Goal: Information Seeking & Learning: Learn about a topic

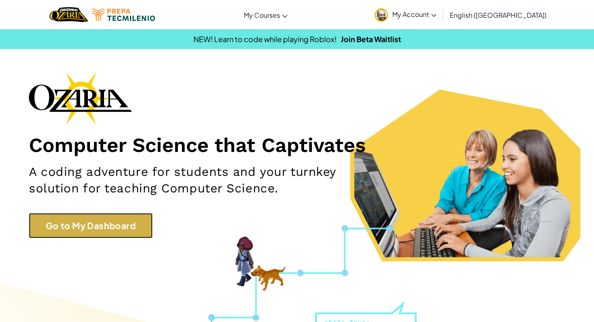
click at [55, 230] on link "Go to My Dashboard" at bounding box center [91, 226] width 124 height 26
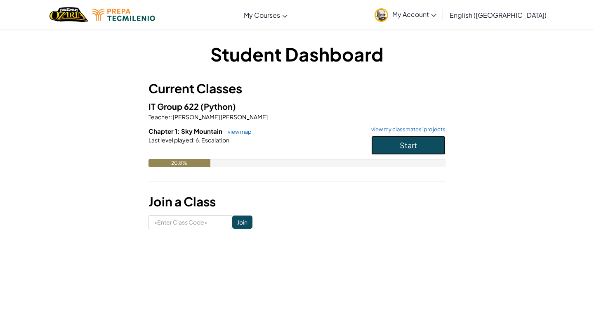
click at [418, 144] on button "Start" at bounding box center [408, 145] width 74 height 19
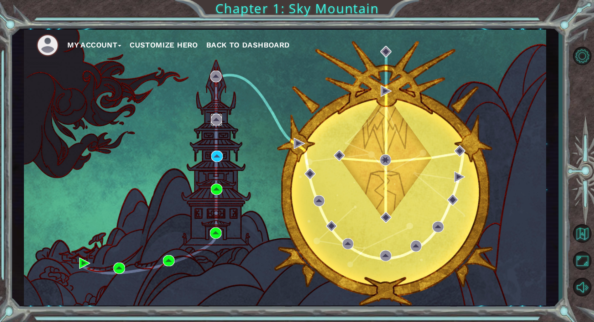
click at [214, 125] on img at bounding box center [216, 119] width 11 height 11
click at [215, 125] on img at bounding box center [216, 119] width 11 height 11
click at [220, 162] on img at bounding box center [216, 156] width 11 height 11
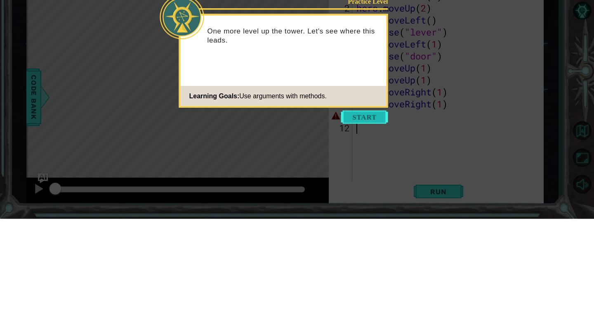
click at [380, 211] on button "Start" at bounding box center [364, 213] width 47 height 13
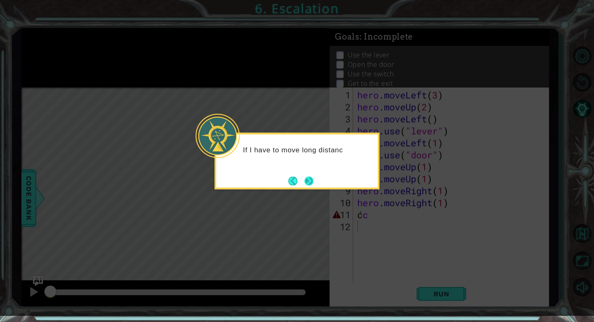
click at [313, 181] on button "Next" at bounding box center [308, 180] width 9 height 9
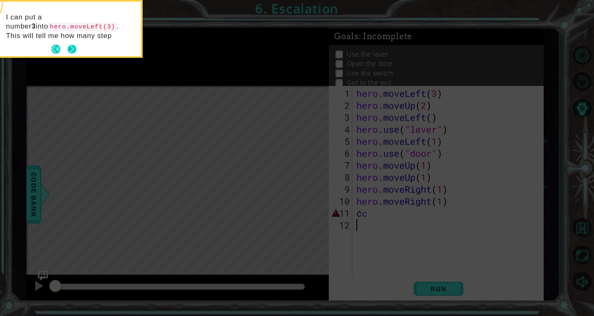
click at [71, 48] on button "Next" at bounding box center [72, 49] width 9 height 9
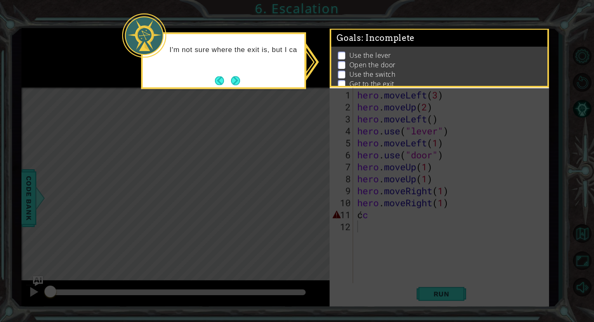
click at [515, 172] on icon at bounding box center [297, 161] width 594 height 322
click at [522, 170] on icon at bounding box center [297, 161] width 594 height 322
click at [526, 171] on icon at bounding box center [297, 161] width 594 height 322
click at [529, 169] on icon at bounding box center [297, 161] width 594 height 322
click at [233, 82] on button "Next" at bounding box center [235, 81] width 9 height 9
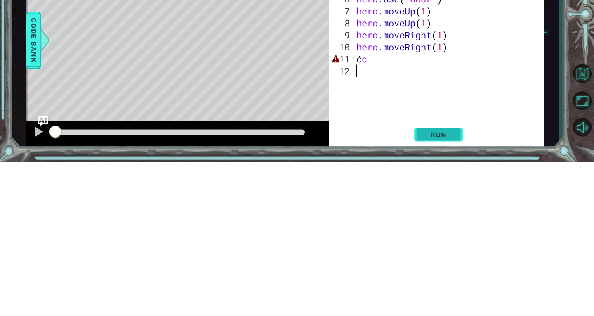
click at [451, 285] on span "Run" at bounding box center [438, 288] width 33 height 8
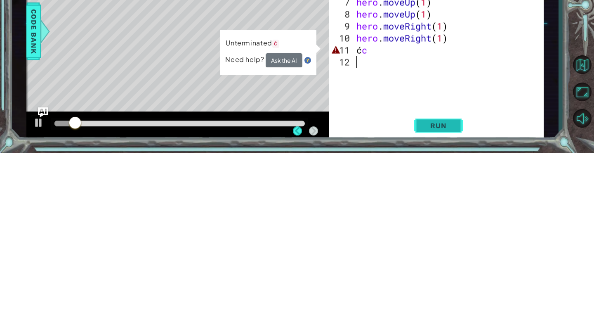
scroll to position [40, 0]
click at [457, 209] on div "hero . moveLeft ( 3 ) hero . moveUp ( 2 ) hero . moveLeft ( ) hero . use ( "lev…" at bounding box center [450, 200] width 191 height 227
type textarea "ć"
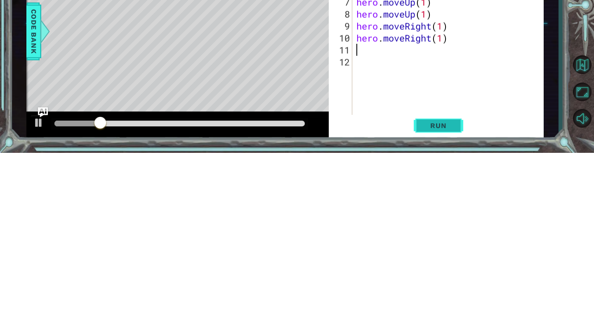
click at [453, 286] on span "Run" at bounding box center [438, 288] width 33 height 8
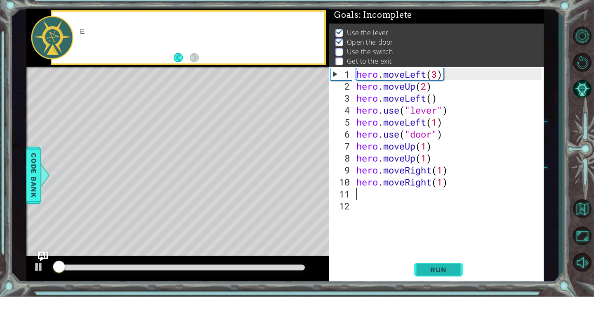
scroll to position [3, 0]
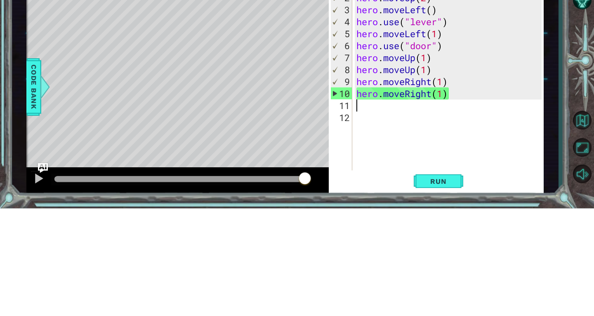
click at [404, 217] on div "hero . moveLeft ( 3 ) hero . moveUp ( 2 ) hero . moveLeft ( ) hero . use ( "lev…" at bounding box center [450, 200] width 191 height 227
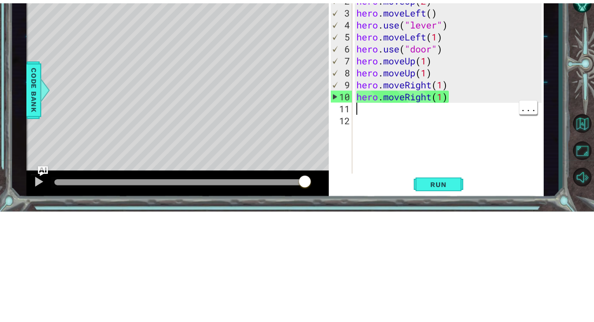
scroll to position [0, 0]
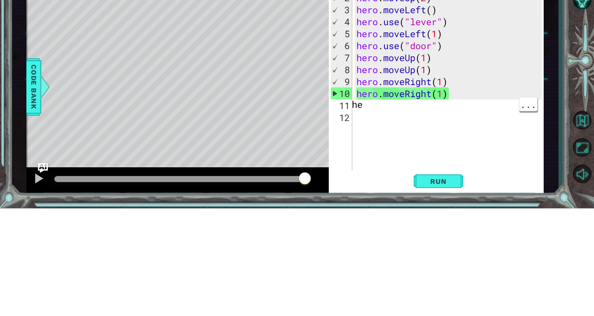
type textarea "he"
click at [590, 196] on div at bounding box center [582, 167] width 24 height 93
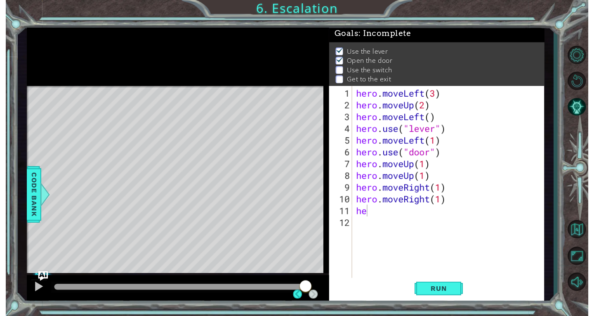
scroll to position [3, 0]
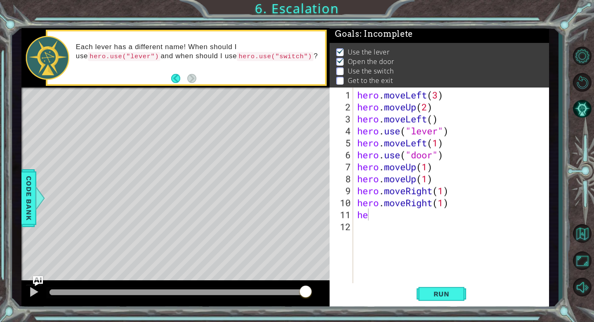
click at [373, 220] on div "hero . moveLeft ( 3 ) hero . moveUp ( 2 ) hero . moveLeft ( ) hero . use ( "lev…" at bounding box center [453, 202] width 195 height 227
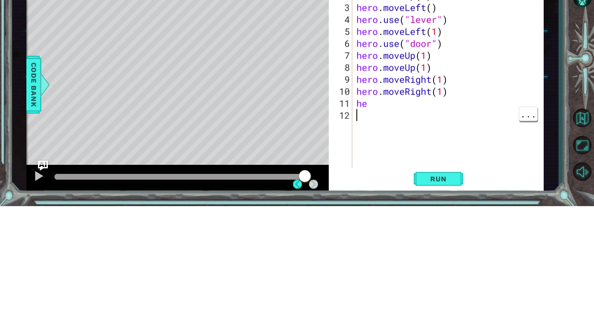
click at [372, 211] on div "hero . moveLeft ( 3 ) hero . moveUp ( 2 ) hero . moveLeft ( ) hero . use ( "lev…" at bounding box center [450, 200] width 191 height 227
type textarea "r"
type textarea "h"
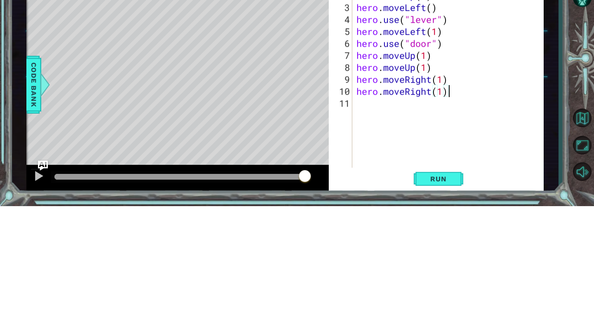
type textarea "h"
click at [363, 214] on div "hero . moveLeft ( 3 ) hero . moveUp ( 2 ) hero . moveLeft ( ) hero . use ( "lev…" at bounding box center [450, 194] width 191 height 215
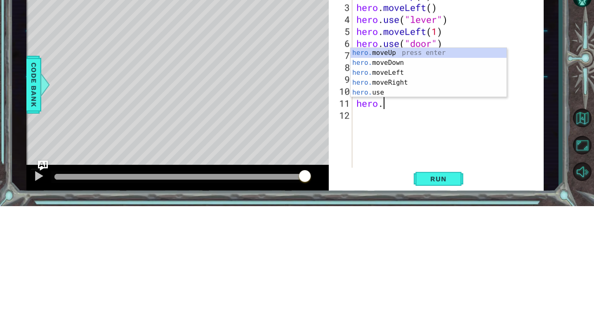
scroll to position [0, 1]
click at [401, 190] on div "hero. moveUp press enter hero. moveDown press enter hero. moveLeft press enter …" at bounding box center [429, 192] width 156 height 69
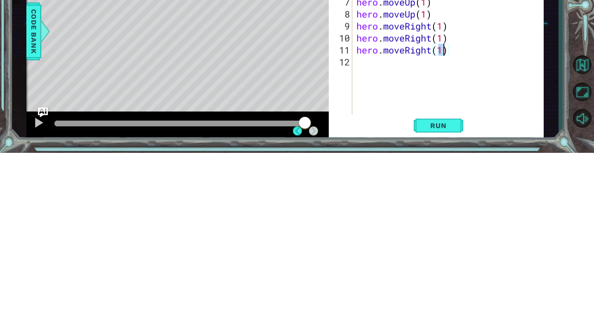
scroll to position [40, 0]
click at [451, 290] on span "Run" at bounding box center [438, 288] width 33 height 8
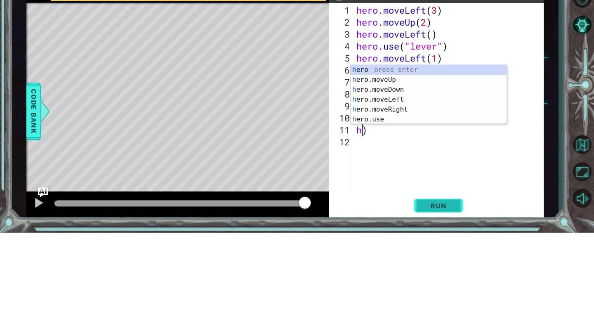
scroll to position [0, 0]
type textarea ")"
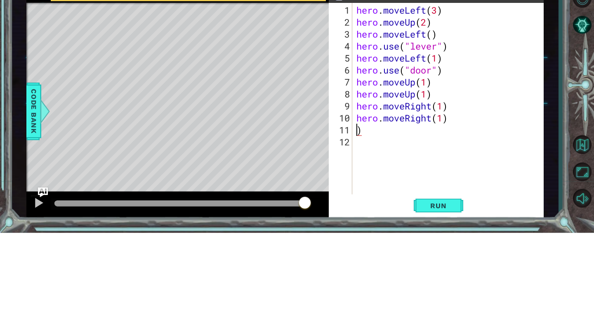
click at [436, 214] on div "hero . moveLeft ( 3 ) hero . moveUp ( 2 ) hero . moveLeft ( ) hero . use ( "lev…" at bounding box center [450, 194] width 191 height 215
click at [459, 202] on div "hero . moveLeft ( 3 ) hero . moveUp ( 2 ) hero . moveLeft ( ) hero . use ( "lev…" at bounding box center [450, 194] width 191 height 215
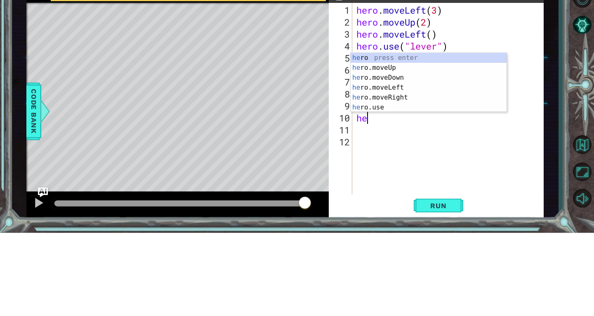
type textarea "h"
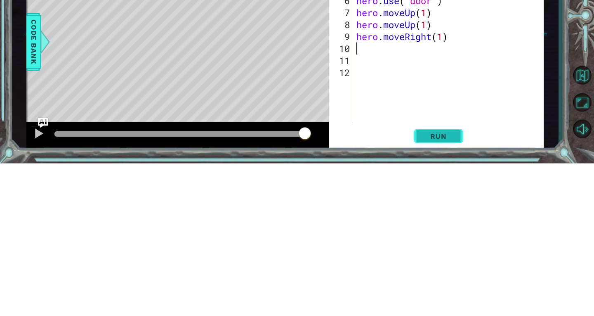
click at [453, 285] on button "Run" at bounding box center [438, 288] width 49 height 21
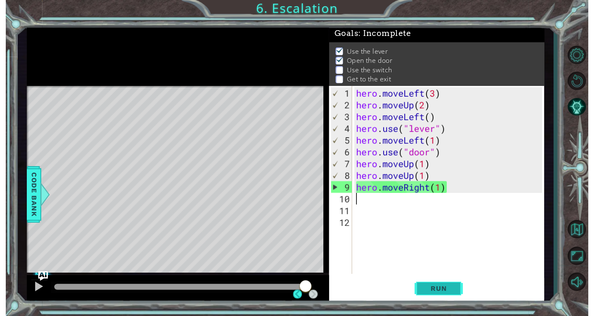
scroll to position [3, 0]
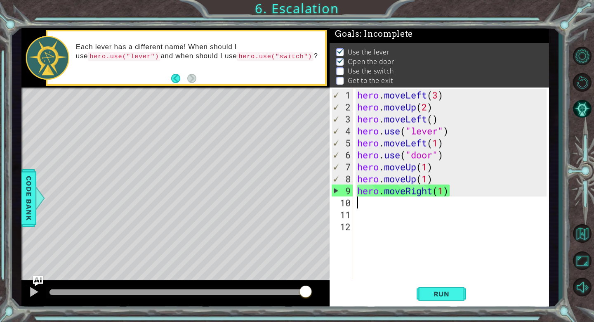
click at [35, 132] on div "Level Map" at bounding box center [211, 208] width 381 height 243
click at [70, 164] on div "Level Map" at bounding box center [211, 208] width 381 height 243
click at [379, 207] on div "hero . moveLeft ( 3 ) hero . moveUp ( 2 ) hero . moveLeft ( ) hero . use ( "lev…" at bounding box center [453, 196] width 195 height 215
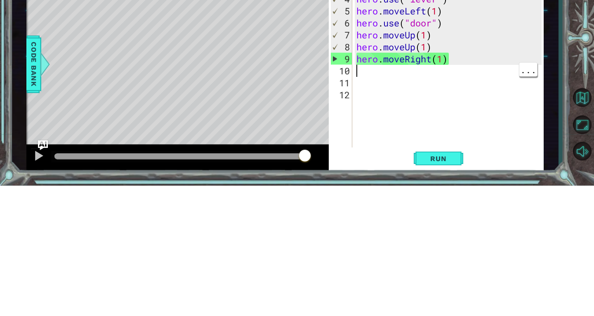
scroll to position [0, 0]
type textarea "y"
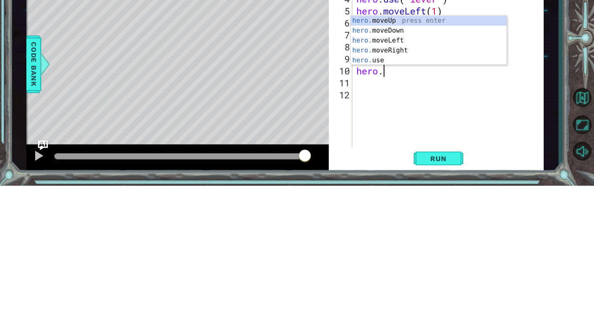
scroll to position [0, 1]
click at [385, 188] on div "hero. moveUp press enter hero. moveDown press enter hero. moveLeft press enter …" at bounding box center [429, 180] width 156 height 69
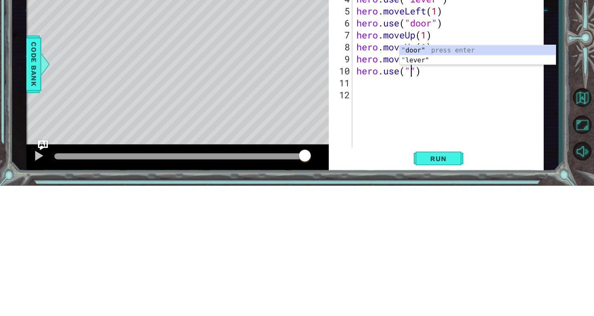
scroll to position [0, 0]
click at [486, 218] on div "hero . moveLeft ( 3 ) hero . moveUp ( 2 ) hero . moveLeft ( ) hero . use ( "lev…" at bounding box center [450, 194] width 191 height 215
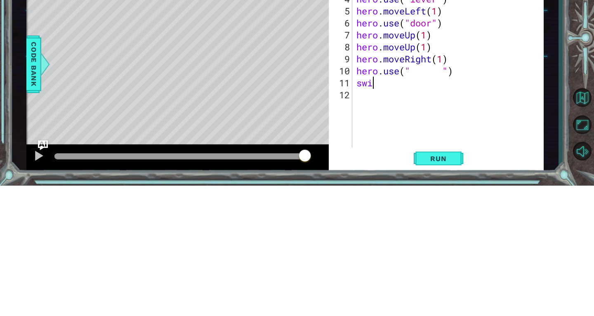
scroll to position [0, 0]
type textarea "s"
click at [427, 201] on div "hero . moveLeft ( 3 ) hero . moveUp ( 2 ) hero . moveLeft ( ) hero . use ( "lev…" at bounding box center [450, 194] width 191 height 215
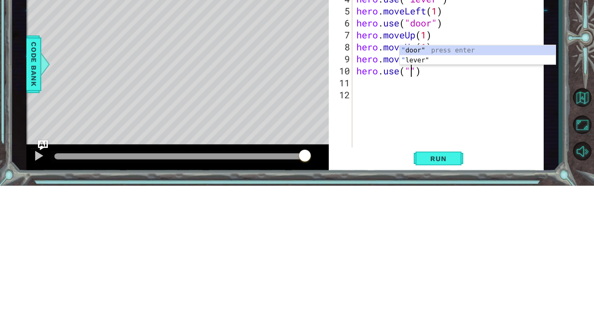
click at [439, 200] on div "hero . moveLeft ( 3 ) hero . moveUp ( 2 ) hero . moveLeft ( ) hero . use ( "lev…" at bounding box center [450, 194] width 191 height 215
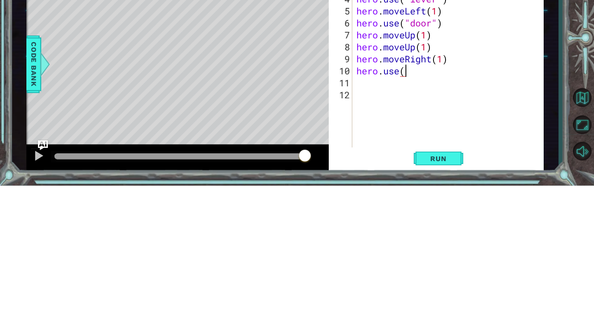
scroll to position [0, 2]
click at [457, 193] on div "hero.use press enter" at bounding box center [429, 200] width 156 height 30
type textarea "hero.use("name")"
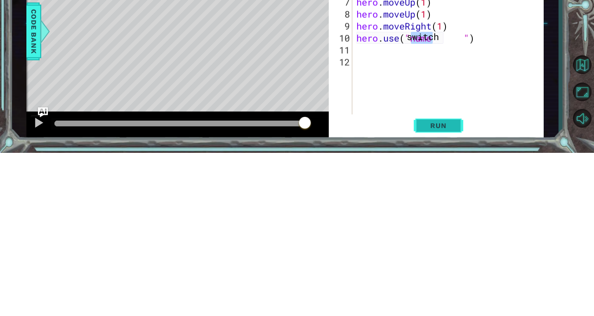
click at [449, 292] on span "Run" at bounding box center [438, 288] width 33 height 8
type textarea "hero.use("switch")"
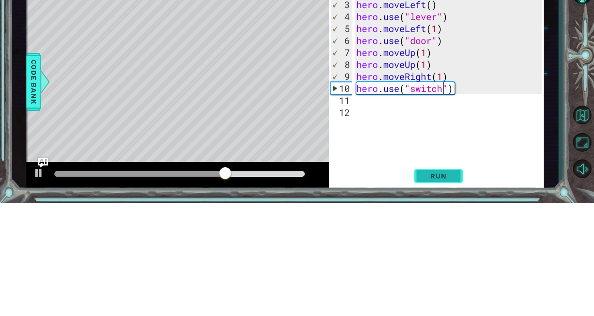
scroll to position [0, 0]
click at [466, 198] on div "hero . moveLeft ( 3 ) hero . moveUp ( 2 ) hero . moveLeft ( ) hero . use ( "lev…" at bounding box center [450, 194] width 191 height 215
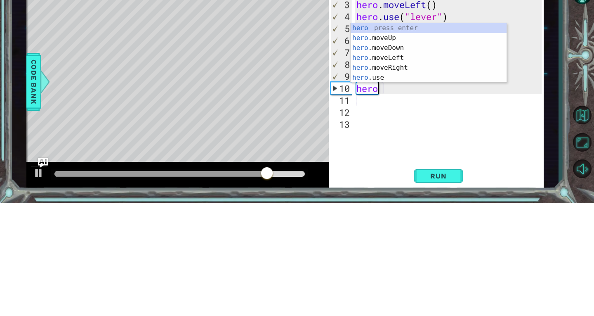
scroll to position [0, 0]
click at [408, 181] on div "hero press enter hero .moveUp press enter hero .moveDown press enter hero .move…" at bounding box center [429, 175] width 156 height 79
type textarea "hero.moveRight(1)"
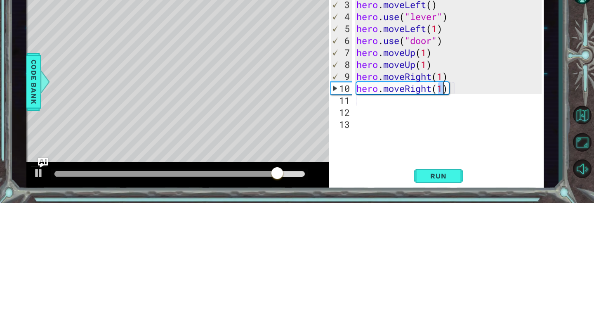
scroll to position [0, 4]
click at [367, 214] on div "hero . moveLeft ( 3 ) hero . moveUp ( 2 ) hero . moveLeft ( ) hero . use ( "lev…" at bounding box center [450, 194] width 191 height 215
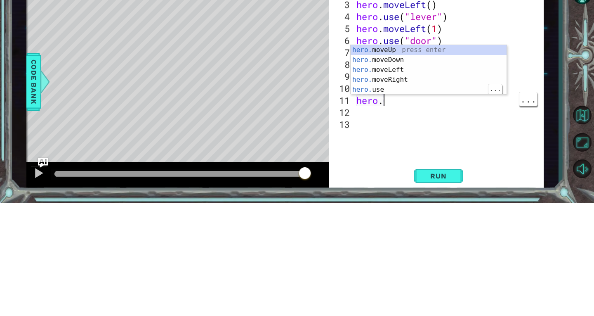
scroll to position [0, 1]
click at [382, 203] on div "hero. moveUp press enter hero. moveDown press enter hero. moveLeft press enter …" at bounding box center [429, 192] width 156 height 69
type textarea "hero.use("name")"
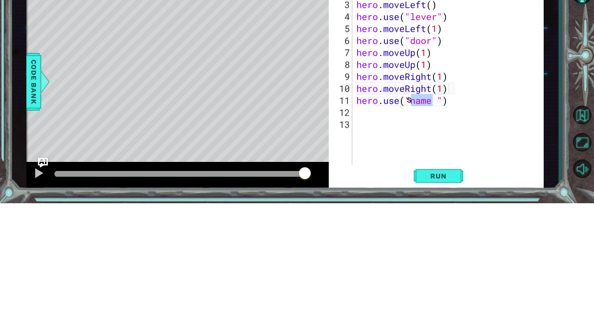
scroll to position [0, 0]
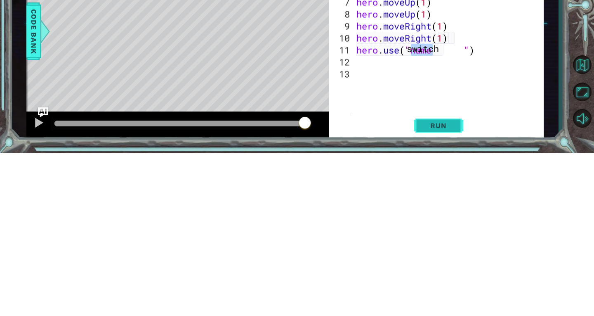
click at [450, 292] on span "Run" at bounding box center [438, 288] width 33 height 8
type textarea "hero.use("switch")"
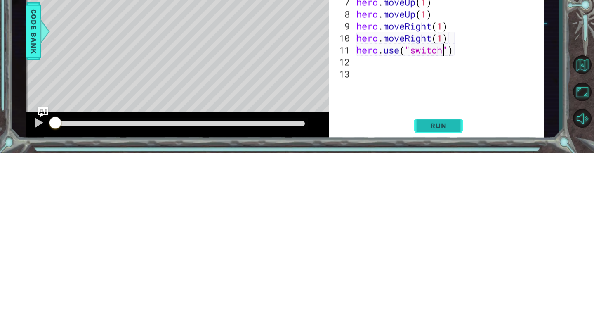
scroll to position [0, 4]
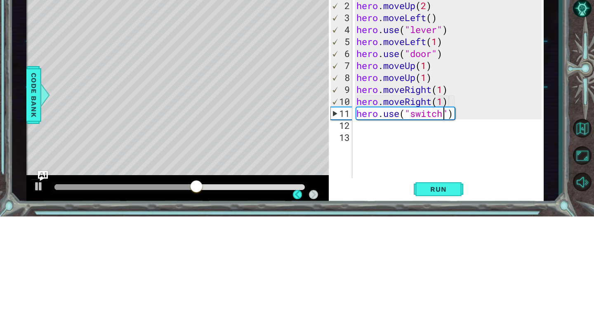
click at [376, 229] on div "hero . moveLeft ( 3 ) hero . moveUp ( 2 ) hero . moveLeft ( ) hero . use ( "lev…" at bounding box center [450, 194] width 191 height 215
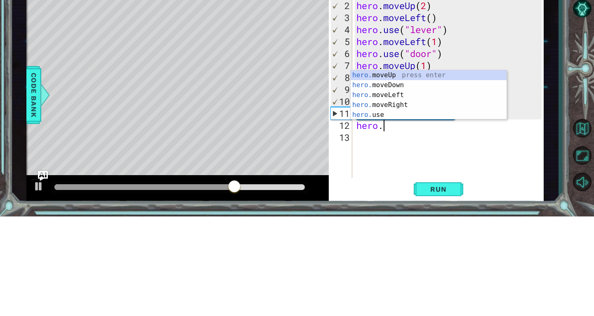
click at [408, 204] on div "hero. moveUp press enter hero. moveDown press enter hero. moveLeft press enter …" at bounding box center [429, 204] width 156 height 69
type textarea "hero.moveRight(1)"
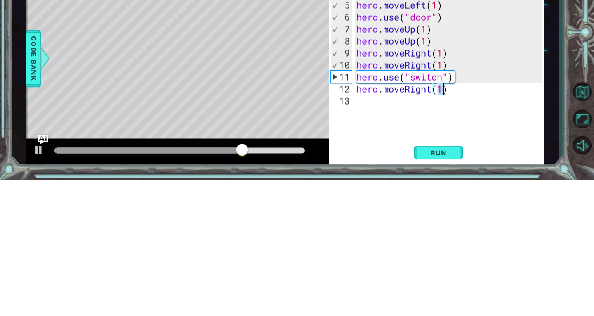
click at [402, 236] on div "hero . moveLeft ( 3 ) hero . moveUp ( 2 ) hero . moveLeft ( ) hero . use ( "lev…" at bounding box center [450, 194] width 191 height 215
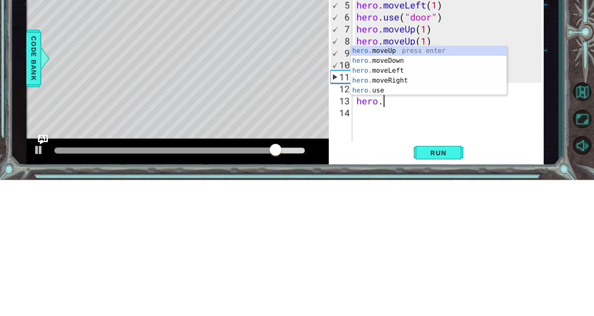
click at [433, 185] on div "hero. moveUp press enter hero. moveDown press enter hero. moveLeft press enter …" at bounding box center [429, 215] width 156 height 69
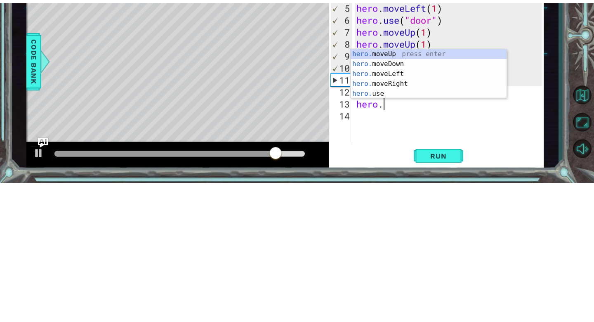
scroll to position [0, 3]
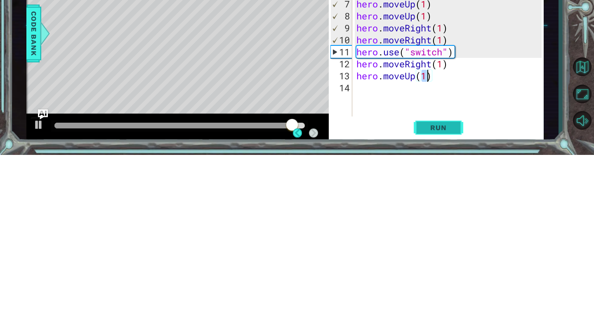
type textarea "hero.moveUp(1)"
click at [450, 290] on span "Run" at bounding box center [438, 288] width 33 height 8
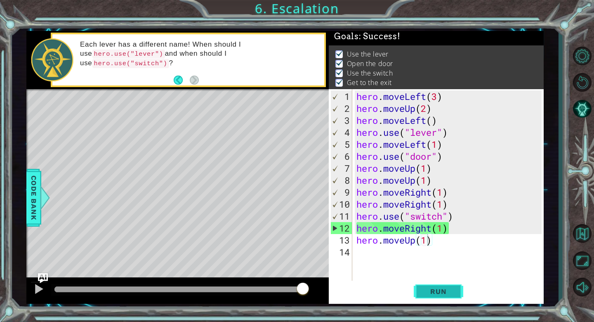
scroll to position [3, 0]
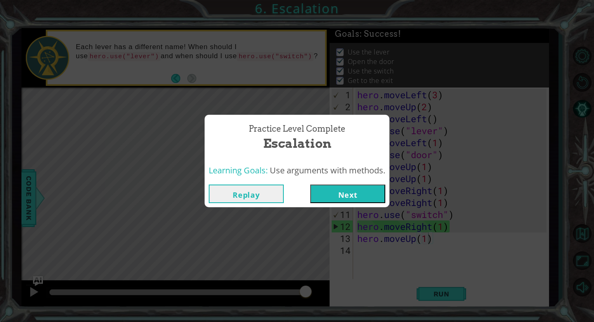
click at [371, 193] on button "Next" at bounding box center [347, 193] width 75 height 19
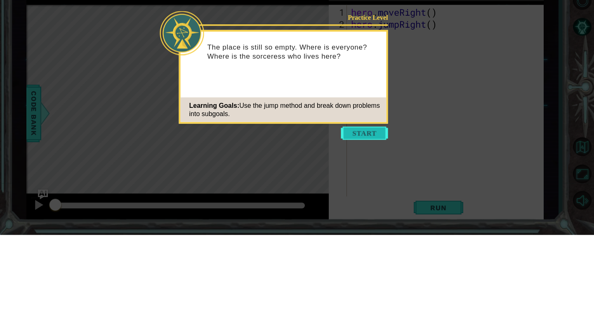
click at [371, 212] on button "Start" at bounding box center [364, 213] width 47 height 13
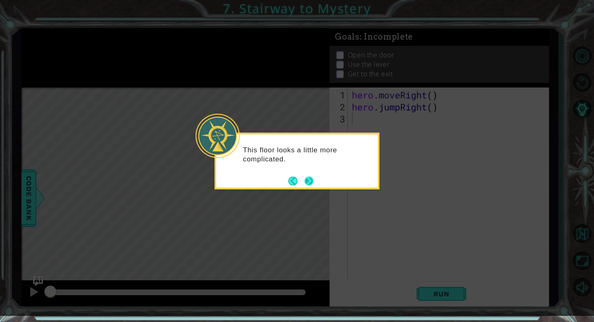
click at [307, 181] on button "Next" at bounding box center [308, 180] width 9 height 9
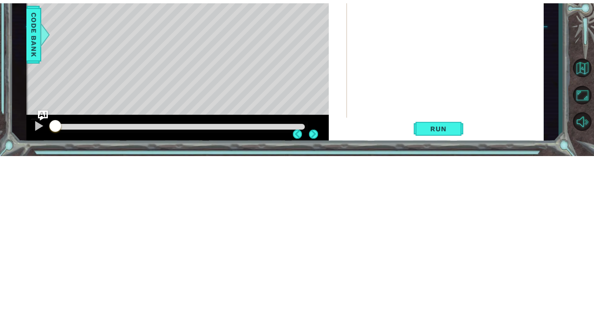
scroll to position [31, 0]
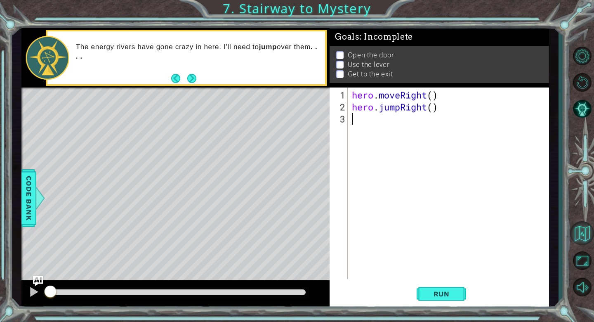
click at [580, 245] on button "Back to Map" at bounding box center [582, 233] width 24 height 24
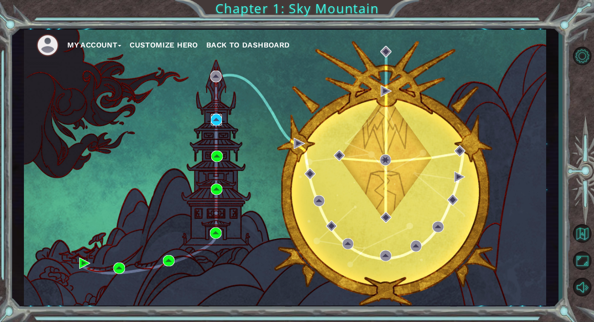
click at [217, 120] on img at bounding box center [216, 119] width 11 height 11
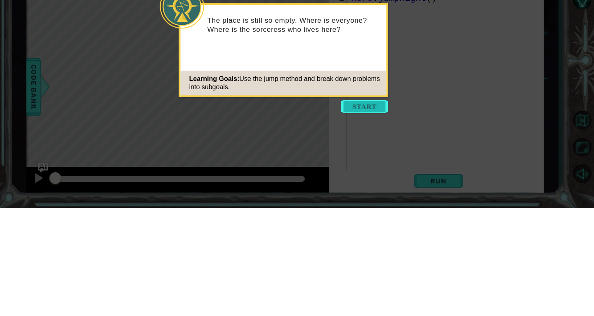
click at [374, 215] on button "Start" at bounding box center [364, 213] width 47 height 13
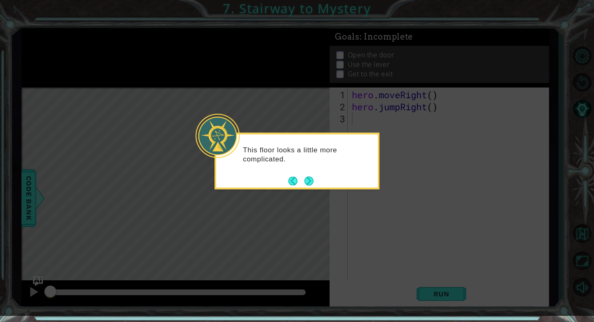
scroll to position [5, 0]
click at [324, 178] on div "This floor looks a little more complicated." at bounding box center [297, 158] width 162 height 42
click at [310, 181] on button "Next" at bounding box center [308, 180] width 9 height 9
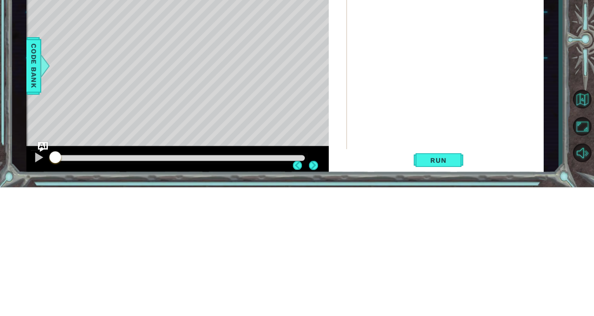
scroll to position [40, 0]
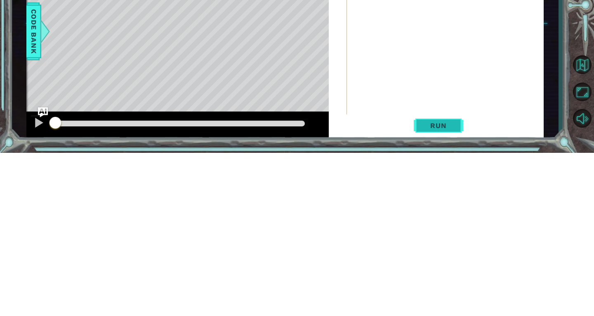
click at [450, 294] on button "Run" at bounding box center [438, 288] width 49 height 21
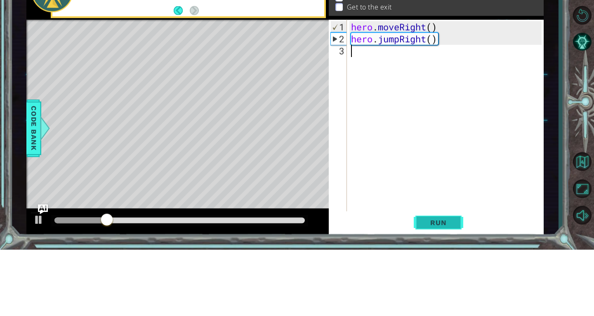
scroll to position [0, 0]
type textarea "hero."
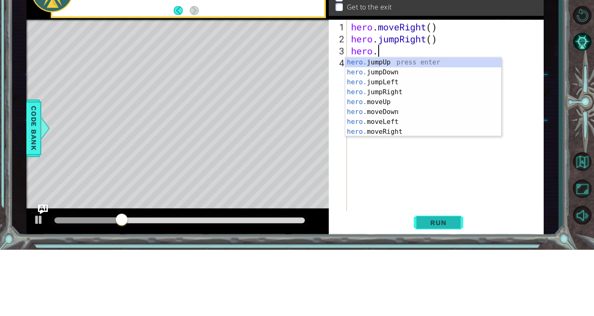
scroll to position [0, 1]
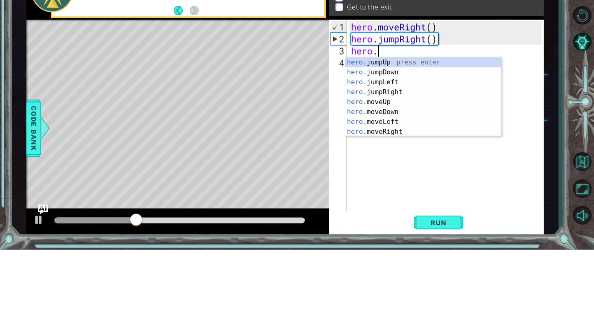
click at [419, 131] on div "hero. jumpUp press enter hero. jumpDown press enter hero. jumpLeft press enter …" at bounding box center [423, 172] width 156 height 99
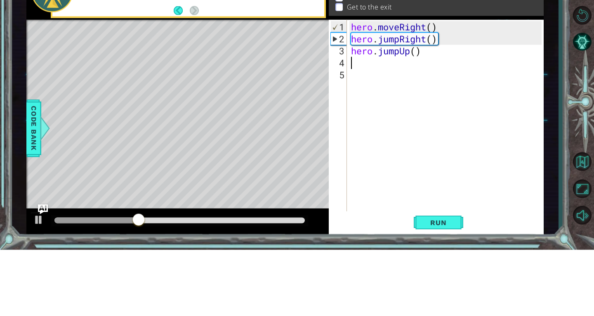
scroll to position [0, 0]
click at [427, 120] on div "hero . moveRight ( ) hero . jumpRight ( ) hero . jumpUp ( )" at bounding box center [447, 194] width 196 height 215
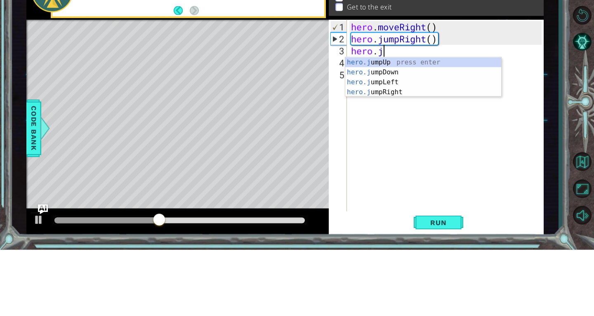
scroll to position [0, 1]
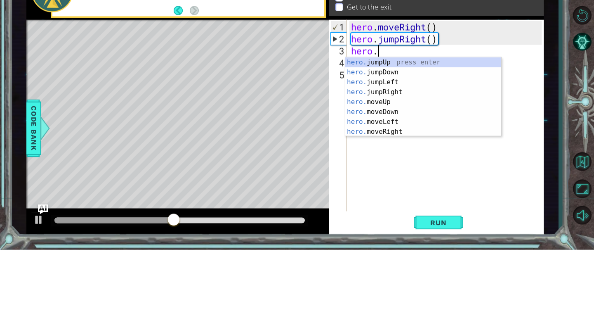
click at [391, 171] on div "hero. jumpUp press enter hero. jumpDown press enter hero. jumpLeft press enter …" at bounding box center [423, 172] width 156 height 99
type textarea "hero.moveUp(1)"
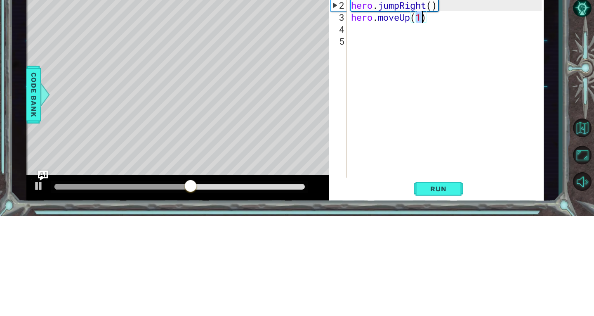
click at [363, 133] on div "hero . moveRight ( ) hero . jumpRight ( ) hero . moveUp ( 1 )" at bounding box center [447, 194] width 196 height 215
type textarea "hero."
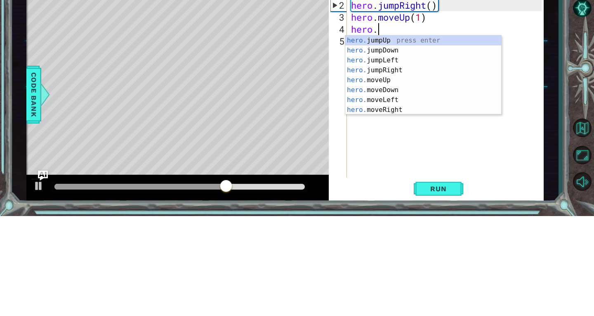
click at [402, 173] on div "hero. jumpUp press enter hero. jumpDown press enter hero. jumpLeft press enter …" at bounding box center [423, 184] width 156 height 99
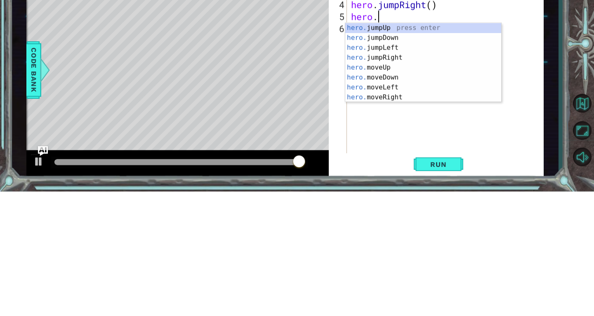
scroll to position [10, 0]
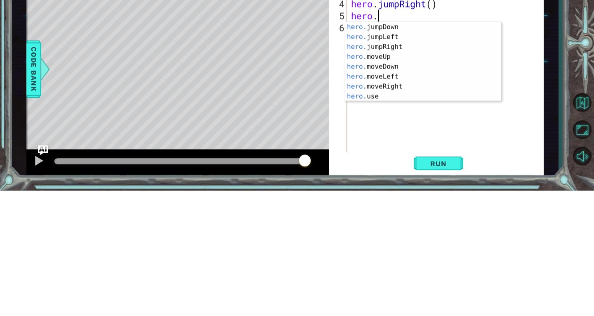
click at [384, 224] on div "hero. jumpDown press enter hero. jumpLeft press enter hero. jumpRight press ent…" at bounding box center [423, 196] width 156 height 99
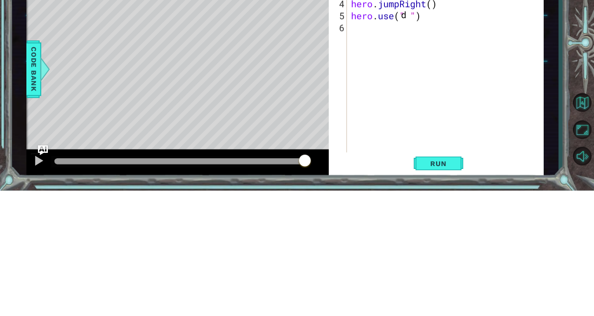
scroll to position [0, 0]
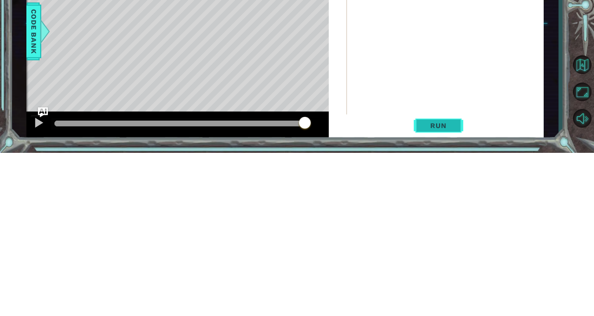
click at [451, 295] on button "Run" at bounding box center [438, 288] width 49 height 21
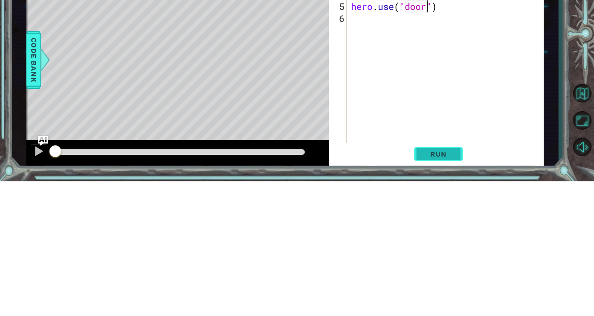
scroll to position [0, 3]
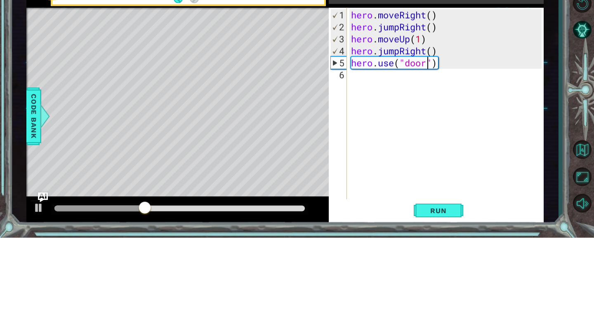
click at [442, 126] on div "hero . moveRight ( ) hero . jumpRight ( ) hero . moveUp ( 1 ) hero . jumpRight …" at bounding box center [447, 194] width 196 height 215
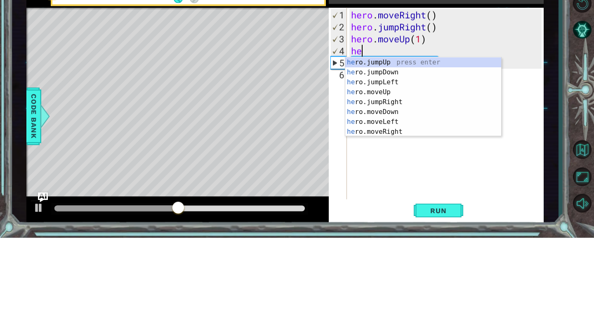
scroll to position [0, 0]
type textarea "h"
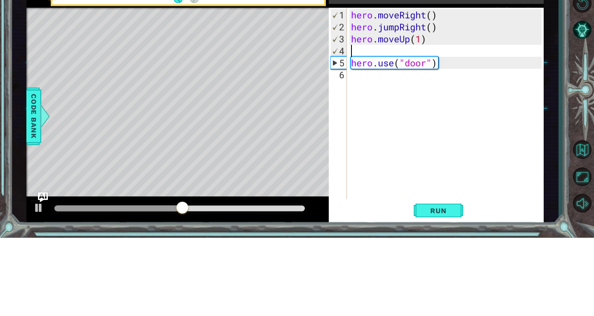
type textarea "hero.moveUp(1)"
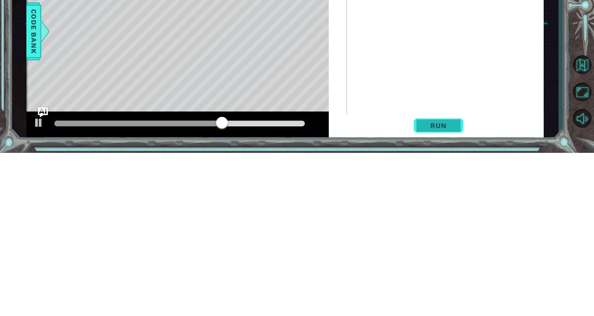
click at [457, 285] on button "Run" at bounding box center [438, 288] width 49 height 21
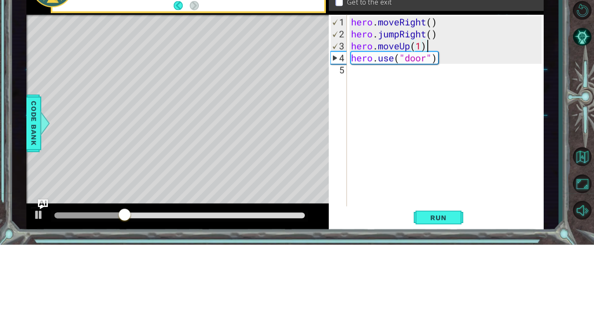
click at [448, 138] on div "hero . moveRight ( ) hero . jumpRight ( ) hero . moveUp ( 1 ) hero . use ( "doo…" at bounding box center [447, 194] width 196 height 215
click at [455, 141] on div "hero . moveRight ( ) hero . jumpRight ( ) hero . moveUp ( 1 ) hero . use ( "doo…" at bounding box center [447, 194] width 196 height 215
click at [445, 129] on div "hero . moveRight ( ) hero . jumpRight ( ) hero . moveUp ( 1 ) hero . use ( "doo…" at bounding box center [447, 194] width 196 height 215
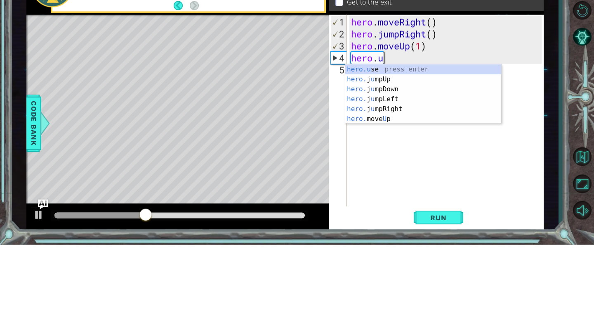
type textarea "hero."
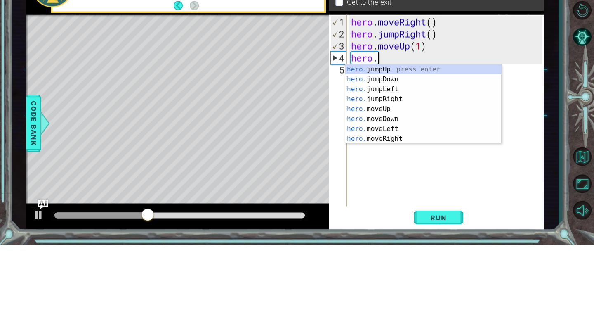
scroll to position [0, 1]
click at [402, 171] on div "hero. jumpUp press enter hero. jumpDown press enter hero. jumpLeft press enter …" at bounding box center [423, 184] width 156 height 99
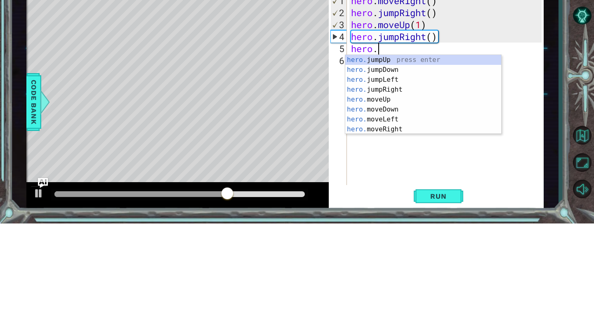
scroll to position [10, 0]
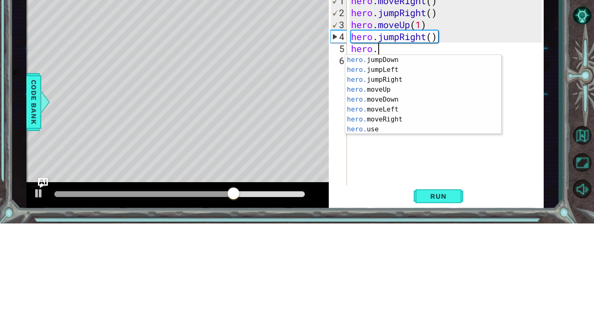
click at [376, 224] on div "hero. jumpDown press enter hero. jumpLeft press enter hero. jumpRight press ent…" at bounding box center [423, 196] width 156 height 99
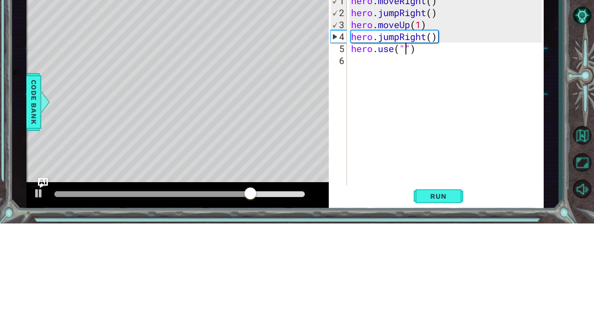
scroll to position [0, 0]
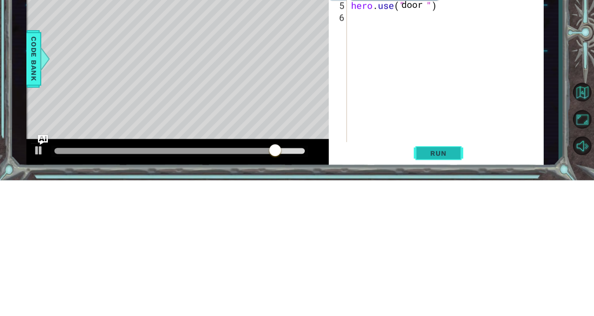
click at [452, 284] on button "Run" at bounding box center [438, 288] width 49 height 21
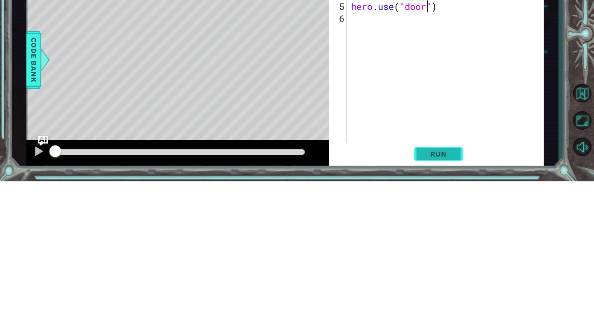
scroll to position [0, 3]
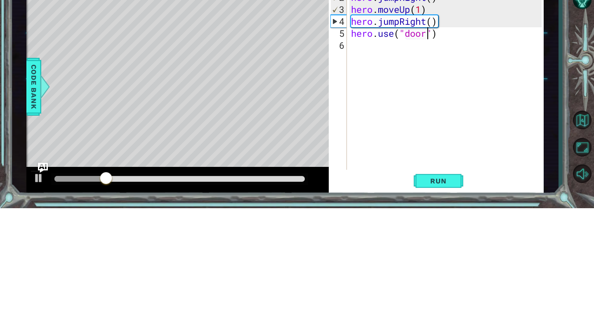
click at [424, 130] on div "hero . moveRight ( ) hero . jumpRight ( ) hero . moveUp ( 1 ) hero . jumpRight …" at bounding box center [447, 194] width 196 height 215
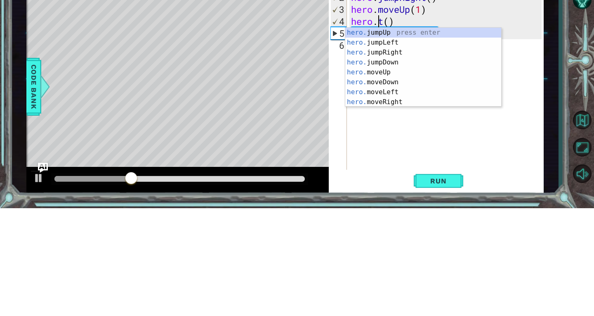
scroll to position [0, 2]
click at [388, 133] on div "hero . moveRight ( ) hero . jumpRight ( ) hero . moveUp ( 1 ) hero . t ( ) hero…" at bounding box center [447, 194] width 196 height 215
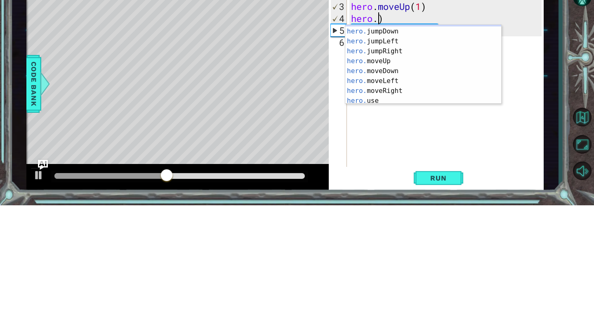
scroll to position [7, 0]
click at [394, 205] on div "hero. jumpUp press enter hero. jumpDown press enter hero. jumpLeft press enter …" at bounding box center [423, 176] width 156 height 99
type textarea "hero.moveRight(1)"
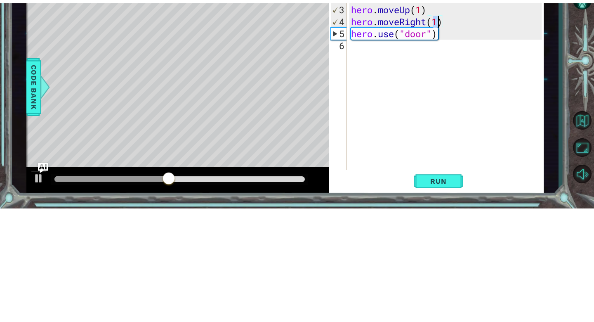
scroll to position [0, 4]
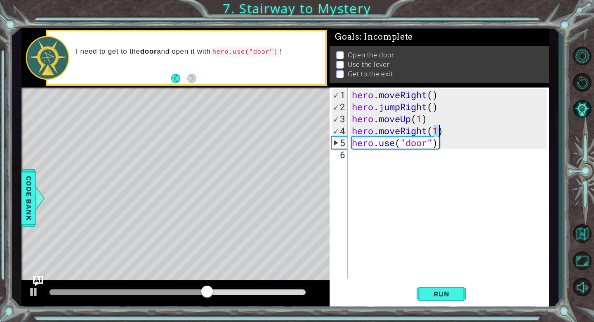
click at [434, 148] on div "hero . moveRight ( ) hero . jumpRight ( ) hero . moveUp ( 1 ) hero . moveRight …" at bounding box center [450, 196] width 200 height 215
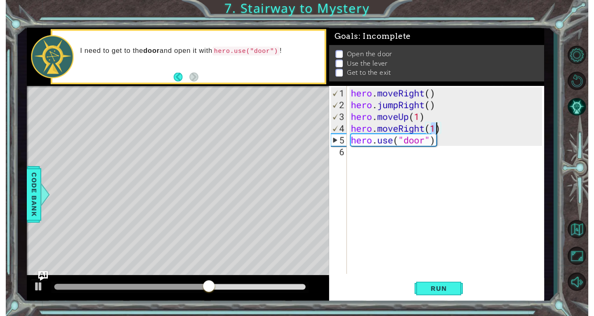
scroll to position [0, 0]
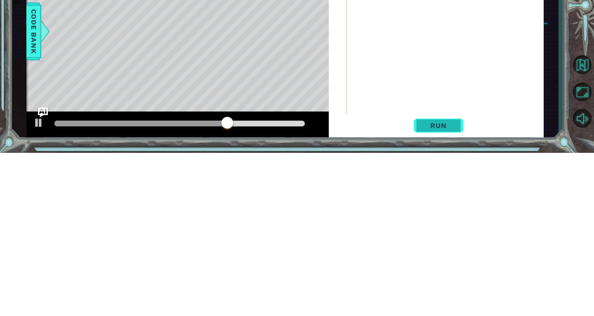
click at [450, 289] on span "Run" at bounding box center [438, 288] width 33 height 8
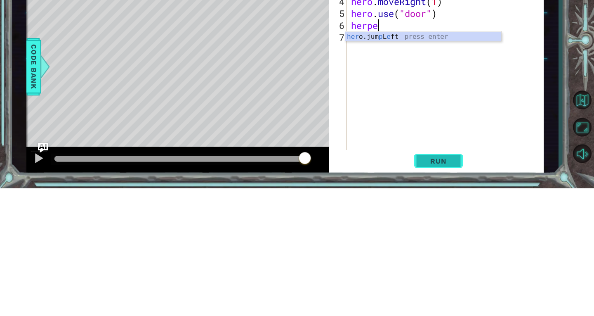
scroll to position [0, 0]
type textarea "her"
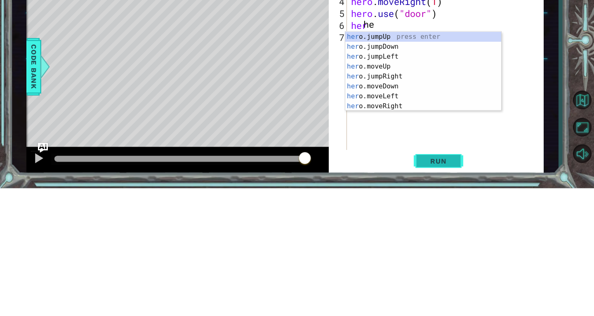
type textarea "h"
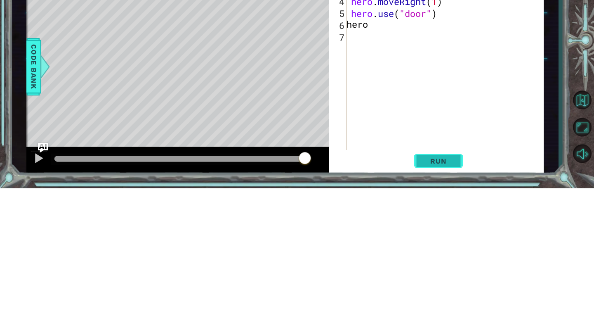
scroll to position [0, 1]
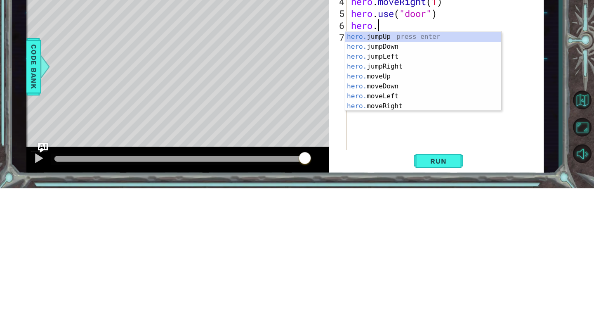
click at [387, 206] on div "hero. jumpUp press enter hero. jumpDown press enter hero. jumpLeft press enter …" at bounding box center [423, 208] width 156 height 99
type textarea "hero.moveUp(1)"
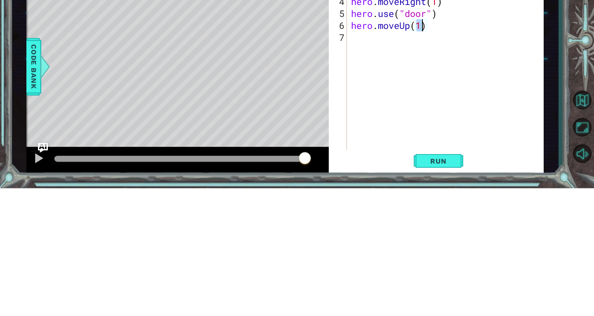
scroll to position [0, 3]
click at [363, 168] on div "hero . moveRight ( ) hero . jumpRight ( ) hero . moveUp ( 1 ) hero . moveRight …" at bounding box center [447, 194] width 196 height 215
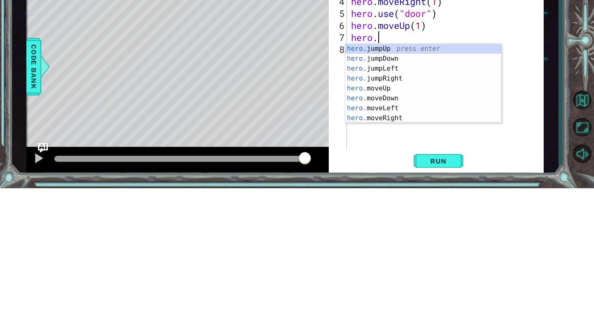
scroll to position [0, 1]
click at [386, 217] on div "hero. jumpUp press enter hero. jumpDown press enter hero. jumpLeft press enter …" at bounding box center [423, 220] width 156 height 99
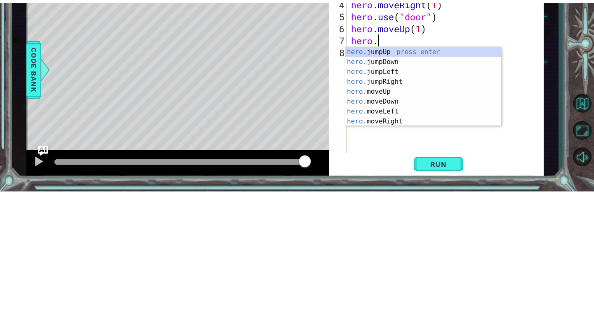
scroll to position [0, 3]
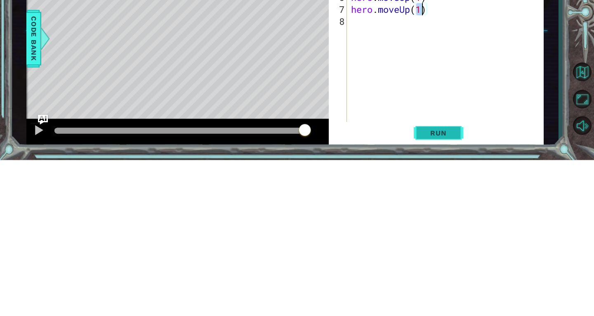
type textarea "hero.moveUp(1)"
click at [448, 289] on span "Run" at bounding box center [438, 288] width 33 height 8
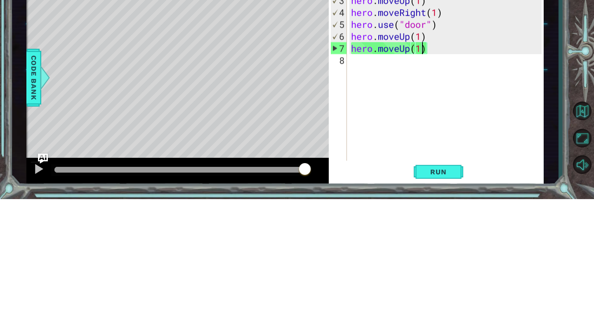
click at [12, 237] on div "1 ההההההההההההההההההההההההההההההההההההההההההההההההההההההההההההההההההההההההההההה…" at bounding box center [285, 164] width 547 height 278
